Goal: Information Seeking & Learning: Learn about a topic

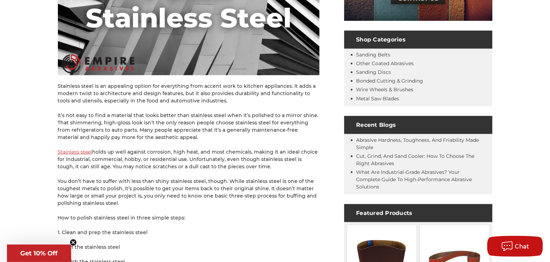
scroll to position [314, 0]
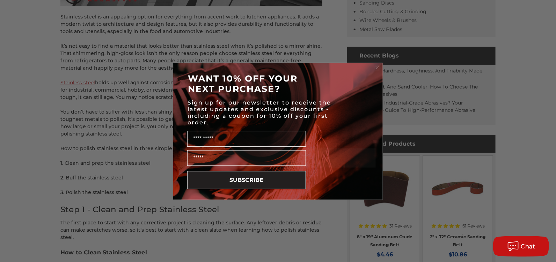
click at [379, 66] on circle "Close dialog" at bounding box center [377, 68] width 7 height 7
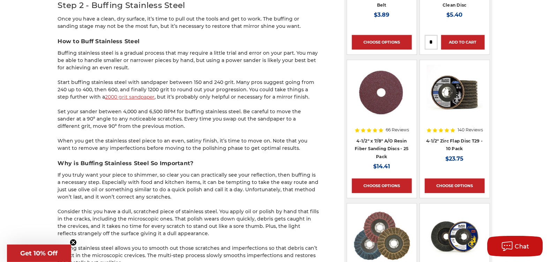
scroll to position [663, 0]
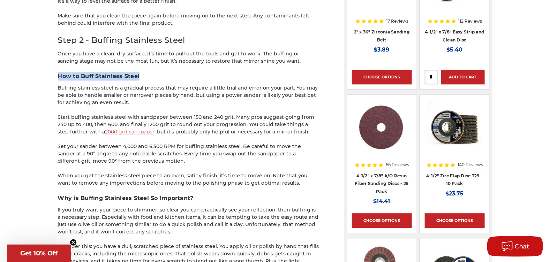
drag, startPoint x: 57, startPoint y: 72, endPoint x: 144, endPoint y: 74, distance: 87.3
drag, startPoint x: 144, startPoint y: 74, endPoint x: 124, endPoint y: 76, distance: 20.4
copy h3 "How to Buff Stainless Steel"
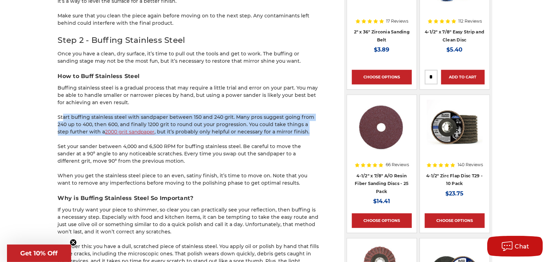
drag, startPoint x: 56, startPoint y: 114, endPoint x: 304, endPoint y: 129, distance: 248.6
drag, startPoint x: 304, startPoint y: 129, endPoint x: 258, endPoint y: 129, distance: 46.4
copy p "Start buffing stainless steel with sandpaper between 150 and 240 grit. Many pro…"
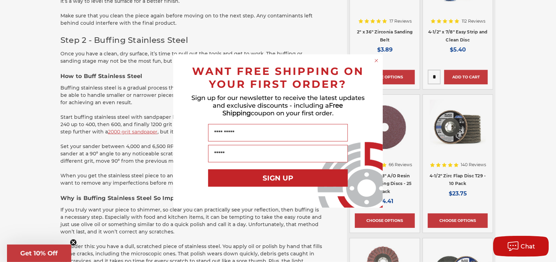
click at [377, 61] on circle "Close dialog" at bounding box center [376, 61] width 7 height 7
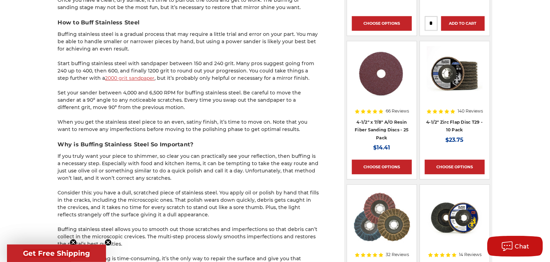
scroll to position [733, 0]
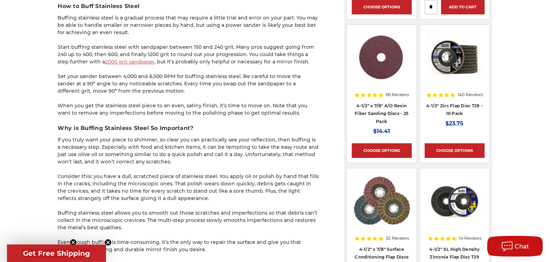
drag, startPoint x: 54, startPoint y: 75, endPoint x: 309, endPoint y: 90, distance: 255.2
click at [309, 90] on div "home blog how to buff & polish stainless steel - a beginner’s guide How to Buff…" at bounding box center [275, 199] width 493 height 1711
click at [191, 97] on div "Stainless steel is an appealing option for everything from accent work to kitch…" at bounding box center [189, 229] width 262 height 1635
drag, startPoint x: 71, startPoint y: 76, endPoint x: 327, endPoint y: 112, distance: 258.7
click at [327, 112] on div "home blog how to buff & polish stainless steel - a beginner’s guide How to Buff…" at bounding box center [275, 199] width 493 height 1711
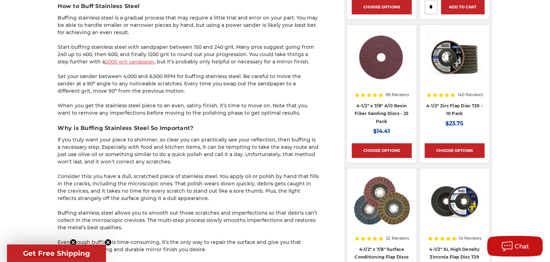
drag, startPoint x: 327, startPoint y: 112, endPoint x: 250, endPoint y: 107, distance: 77.6
copy div "Set your sander between 4,000 and 6,500 RPM for buffing stainless steel. Be car…"
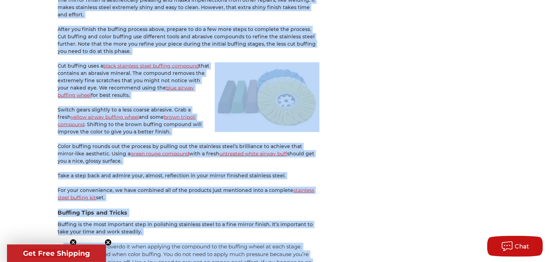
scroll to position [1221, 0]
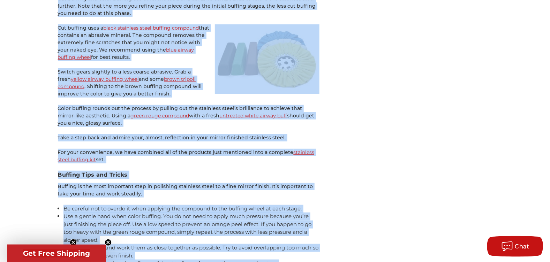
drag, startPoint x: 53, startPoint y: 86, endPoint x: 309, endPoint y: 160, distance: 267.0
copy div "How to Achieve the Mirror Finish The mirror finish is aesthetically pleasing an…"
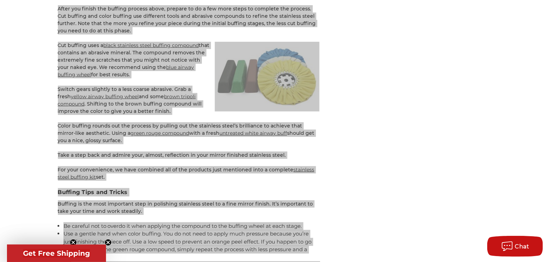
scroll to position [1186, 0]
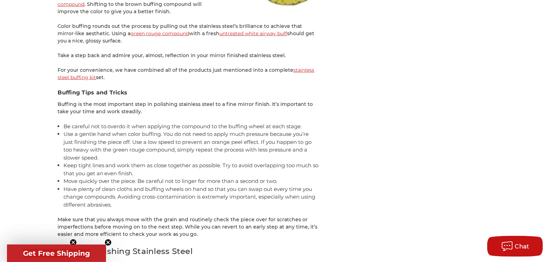
scroll to position [1291, 0]
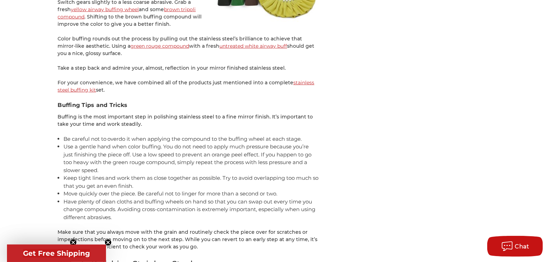
click at [79, 87] on link "stainless steel buffing kit" at bounding box center [186, 87] width 257 height 14
